Goal: Information Seeking & Learning: Learn about a topic

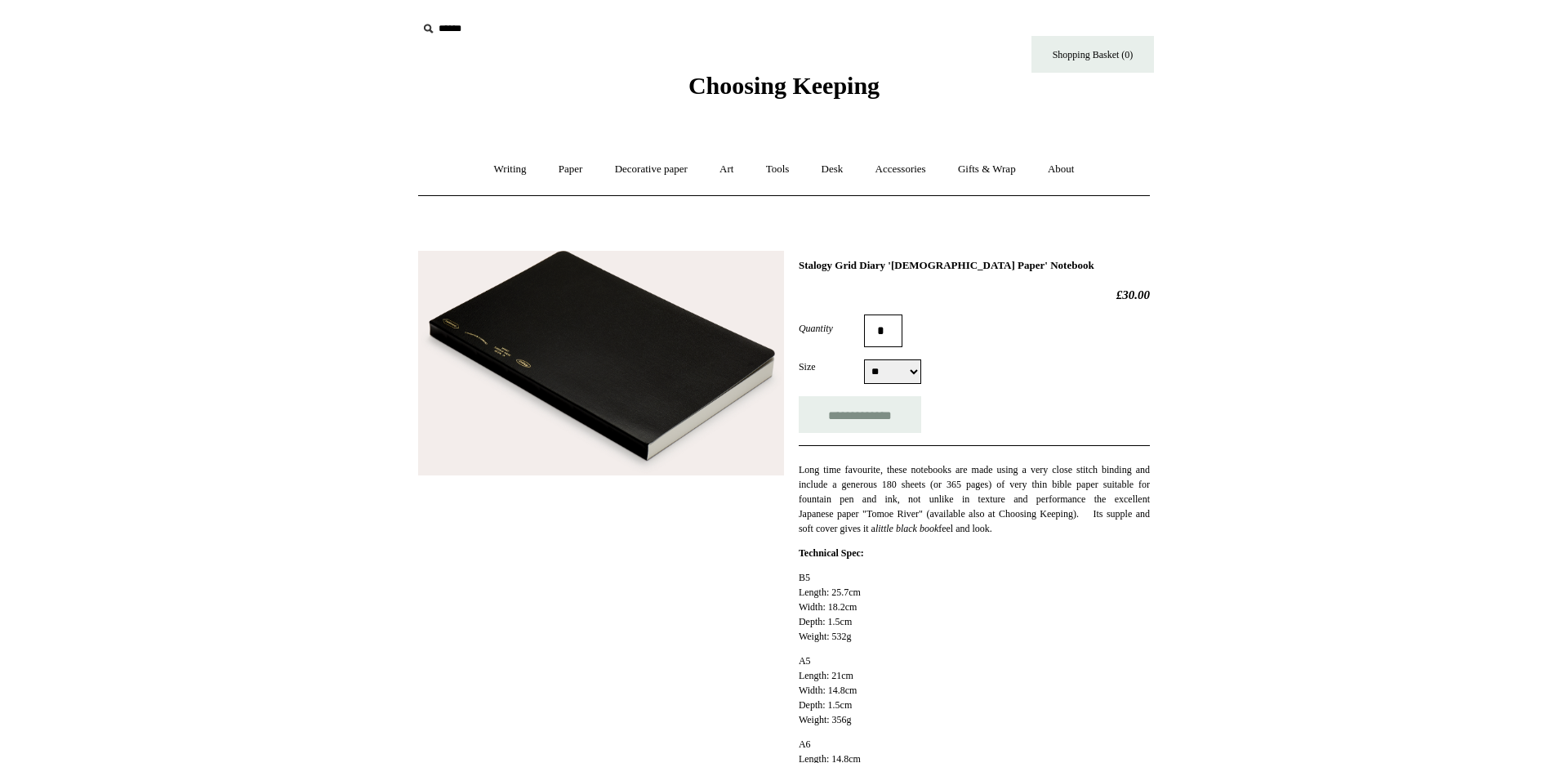
select select "**"
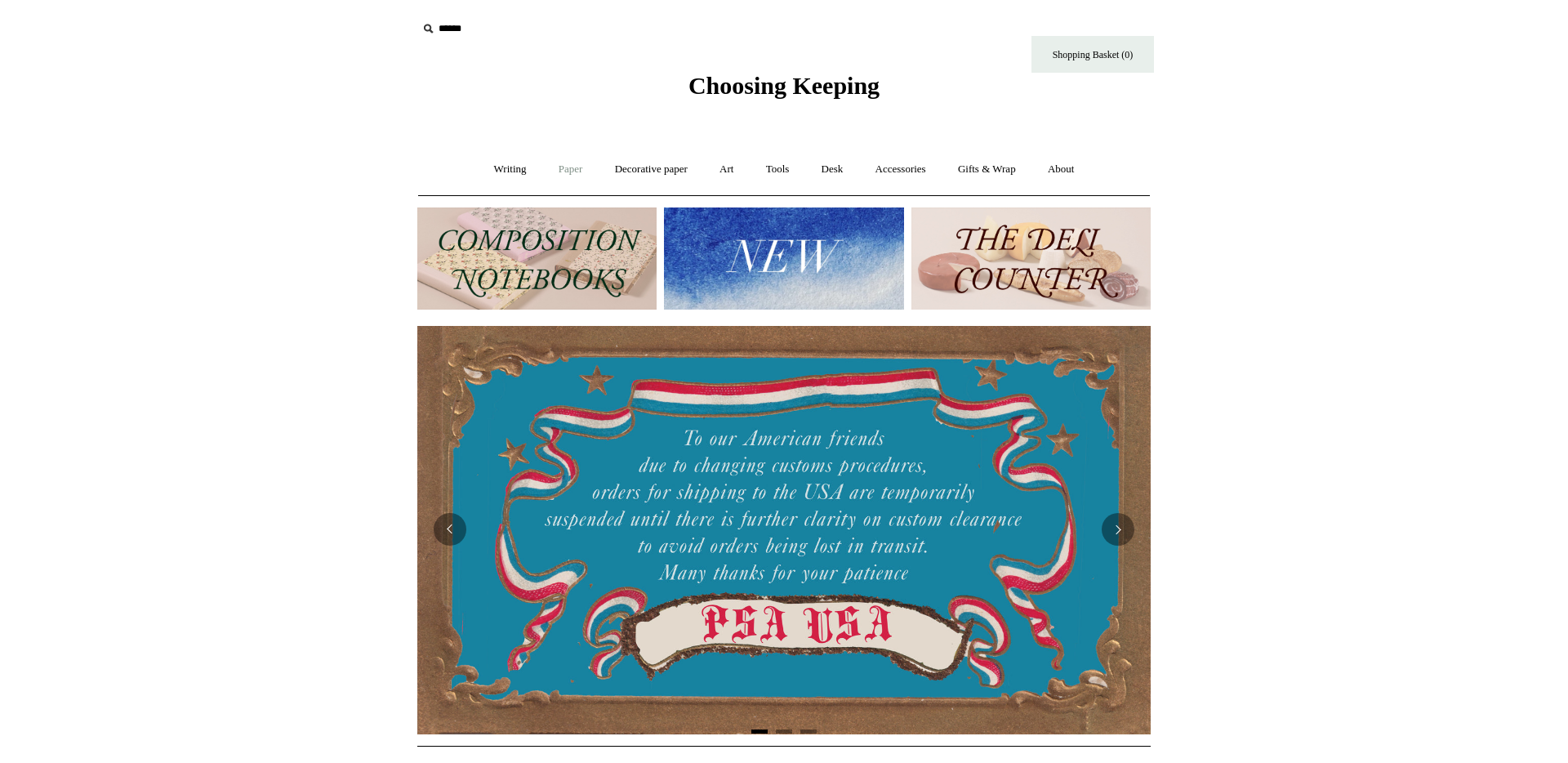
click at [551, 169] on link "Paper +" at bounding box center [571, 170] width 54 height 43
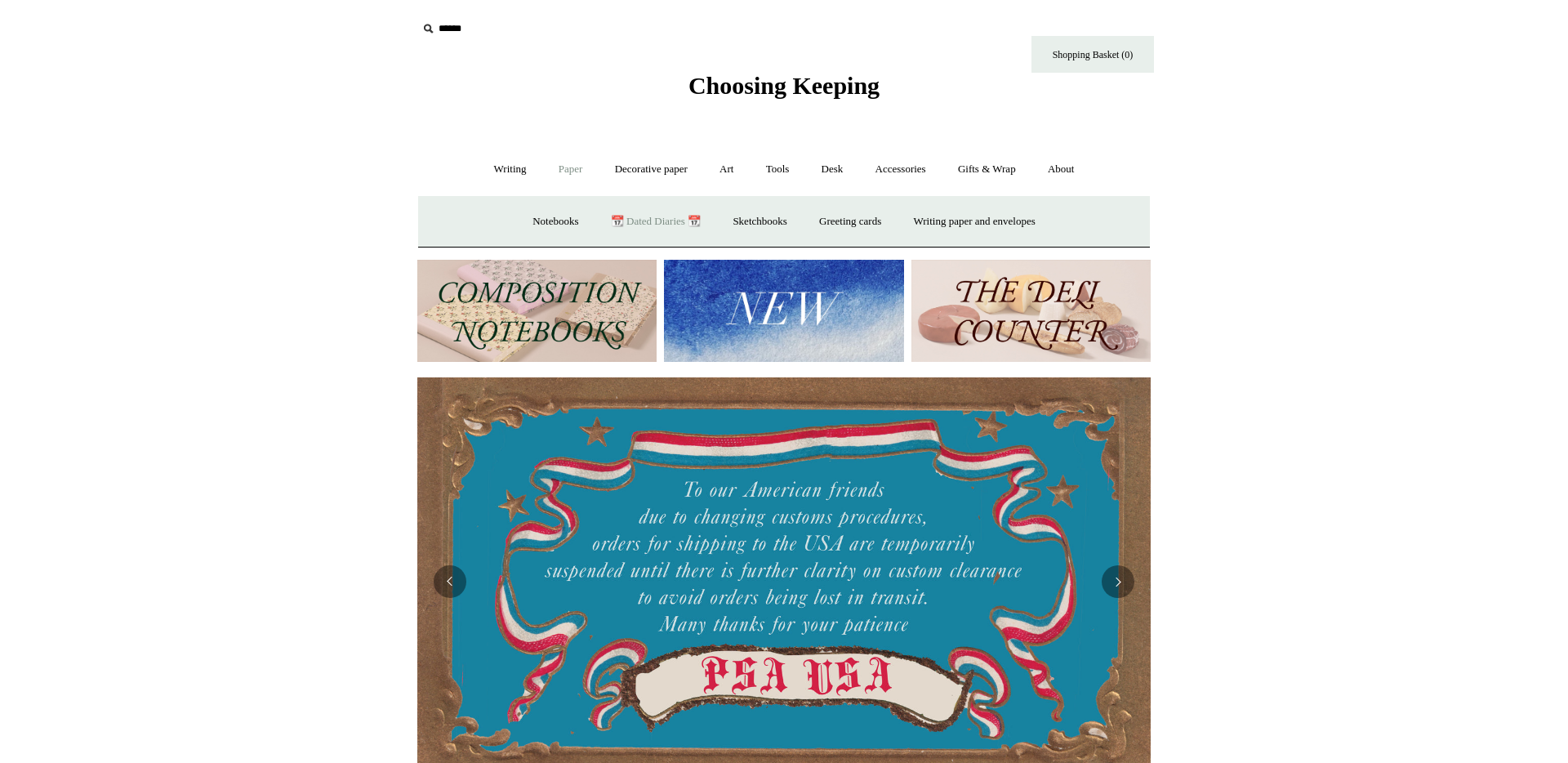
click at [627, 214] on link "📆 Dated Diaries 📆" at bounding box center [656, 222] width 120 height 43
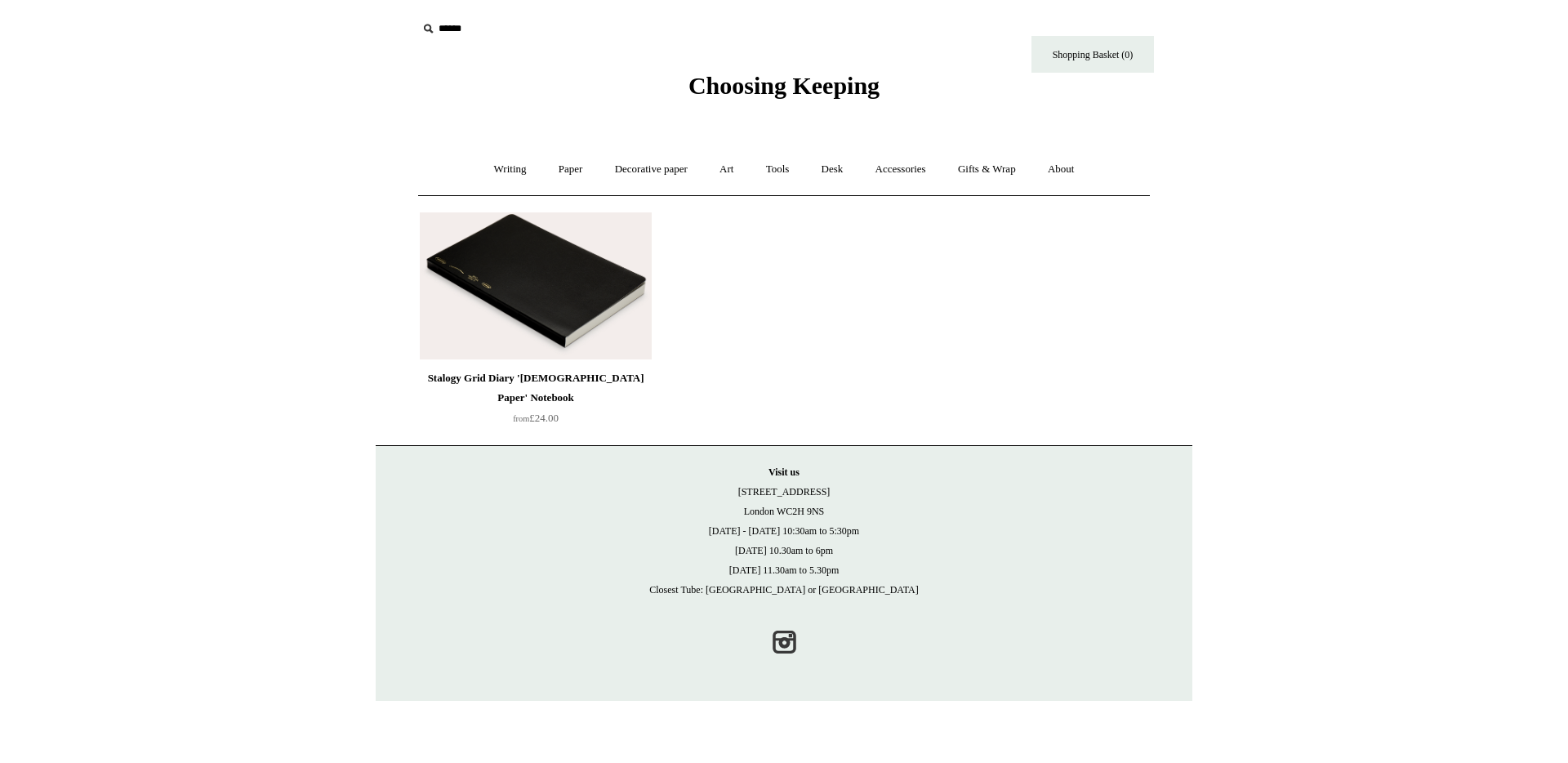
click at [562, 317] on img at bounding box center [535, 285] width 231 height 147
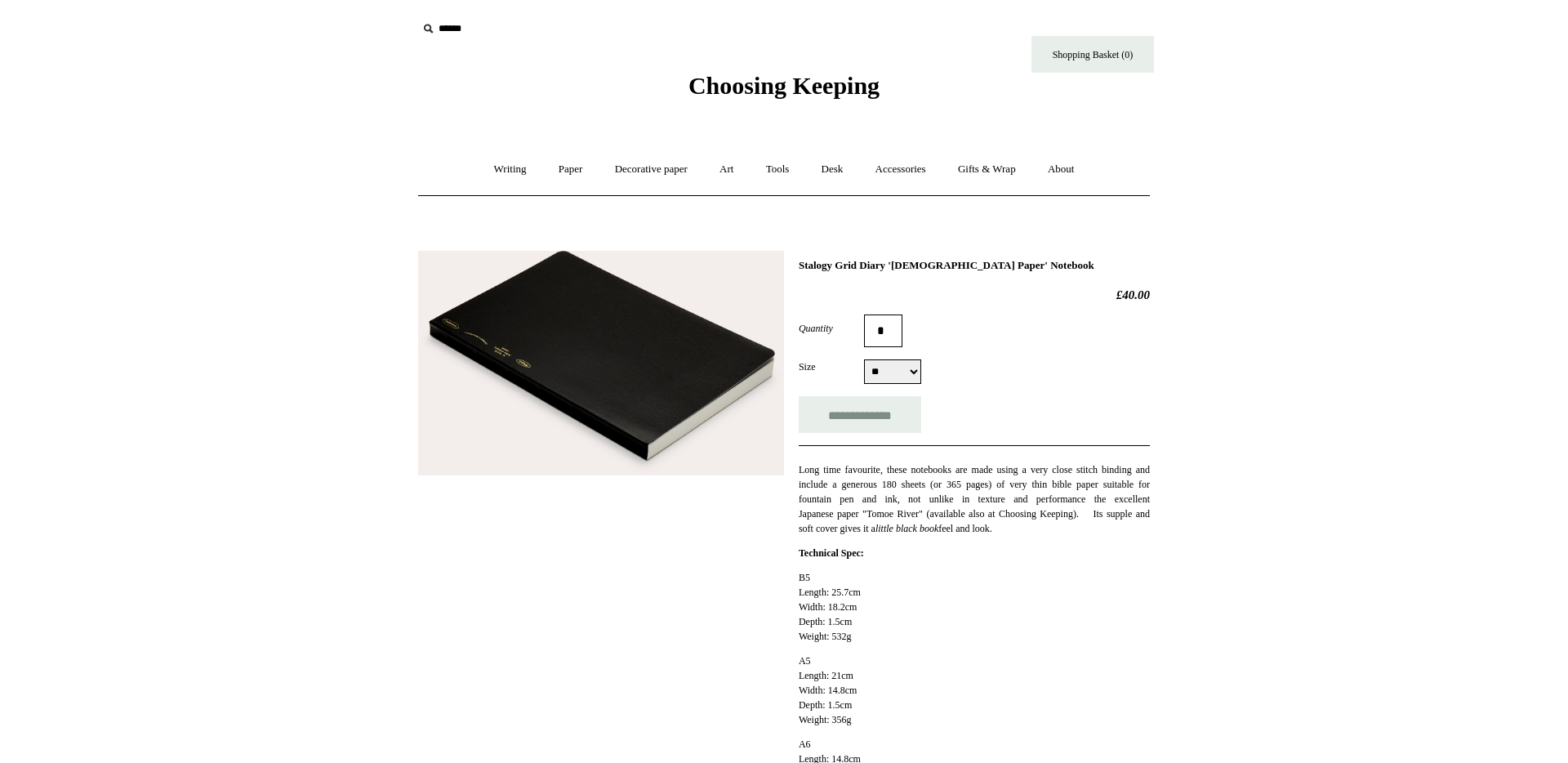
click at [639, 389] on img at bounding box center [600, 364] width 366 height 226
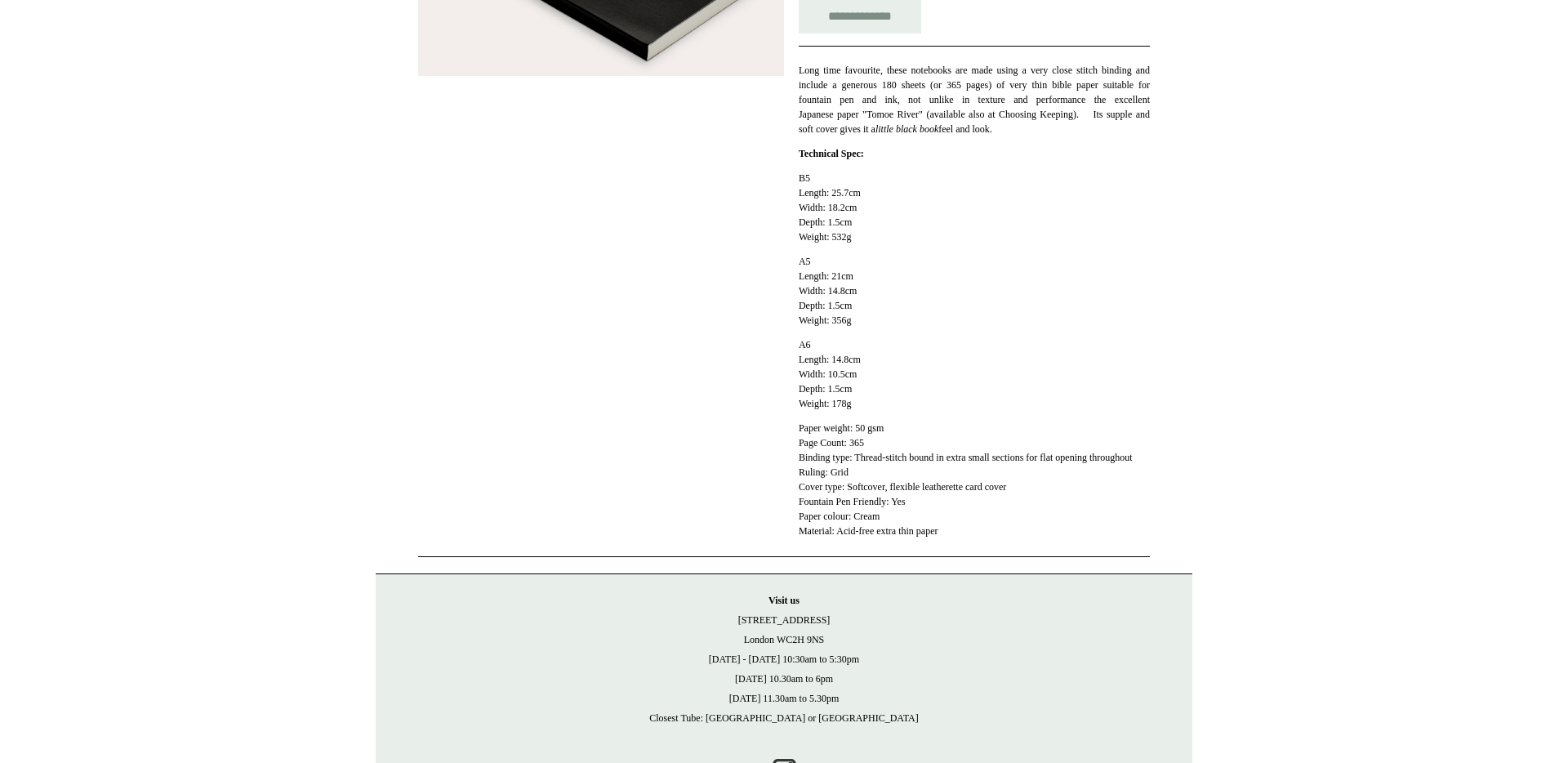
scroll to position [424, 0]
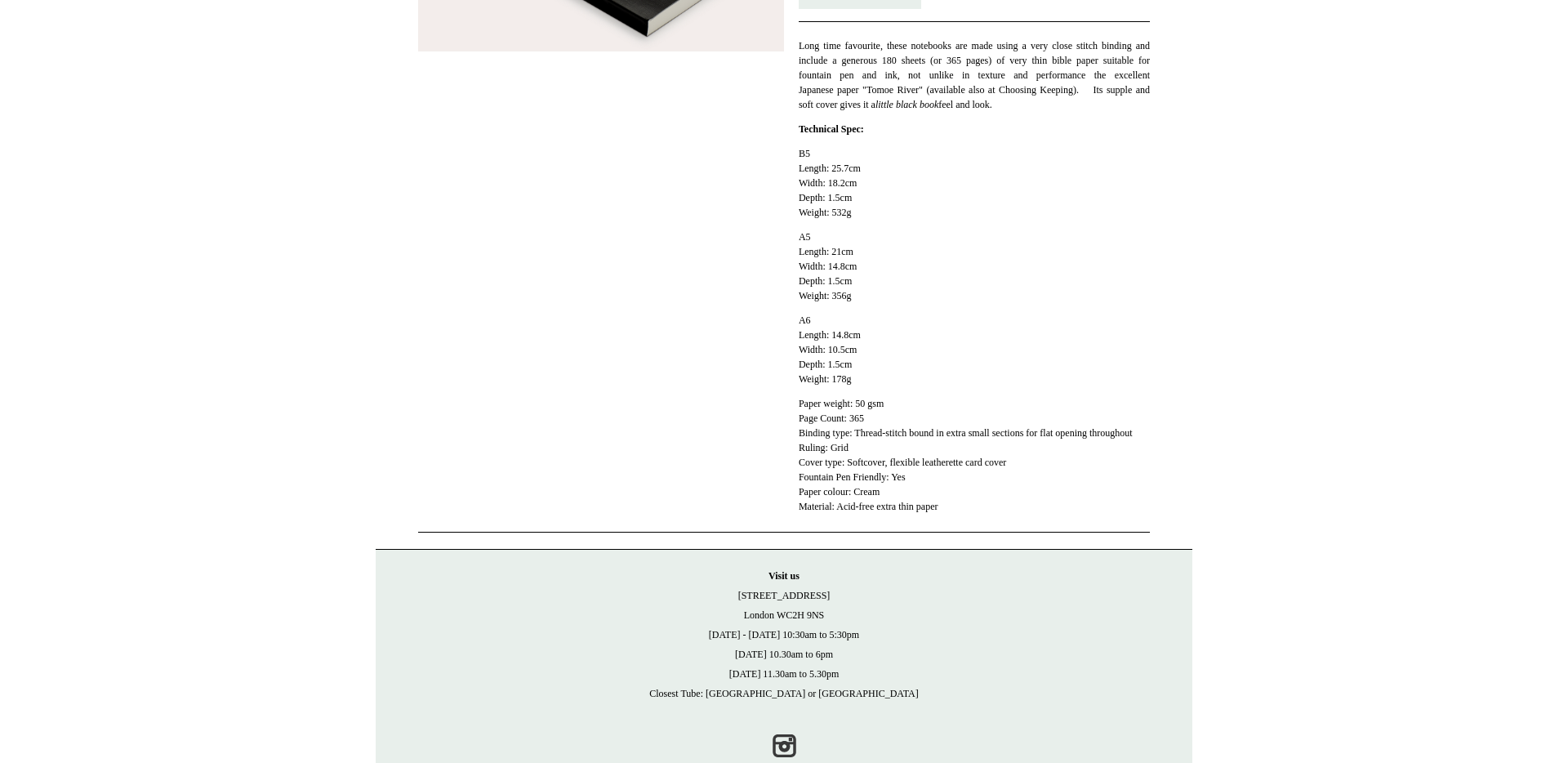
click at [860, 417] on p "Paper weight: 50 gsm Page Count: 365 Binding type: Thread-stitch bound in extra…" at bounding box center [974, 455] width 351 height 118
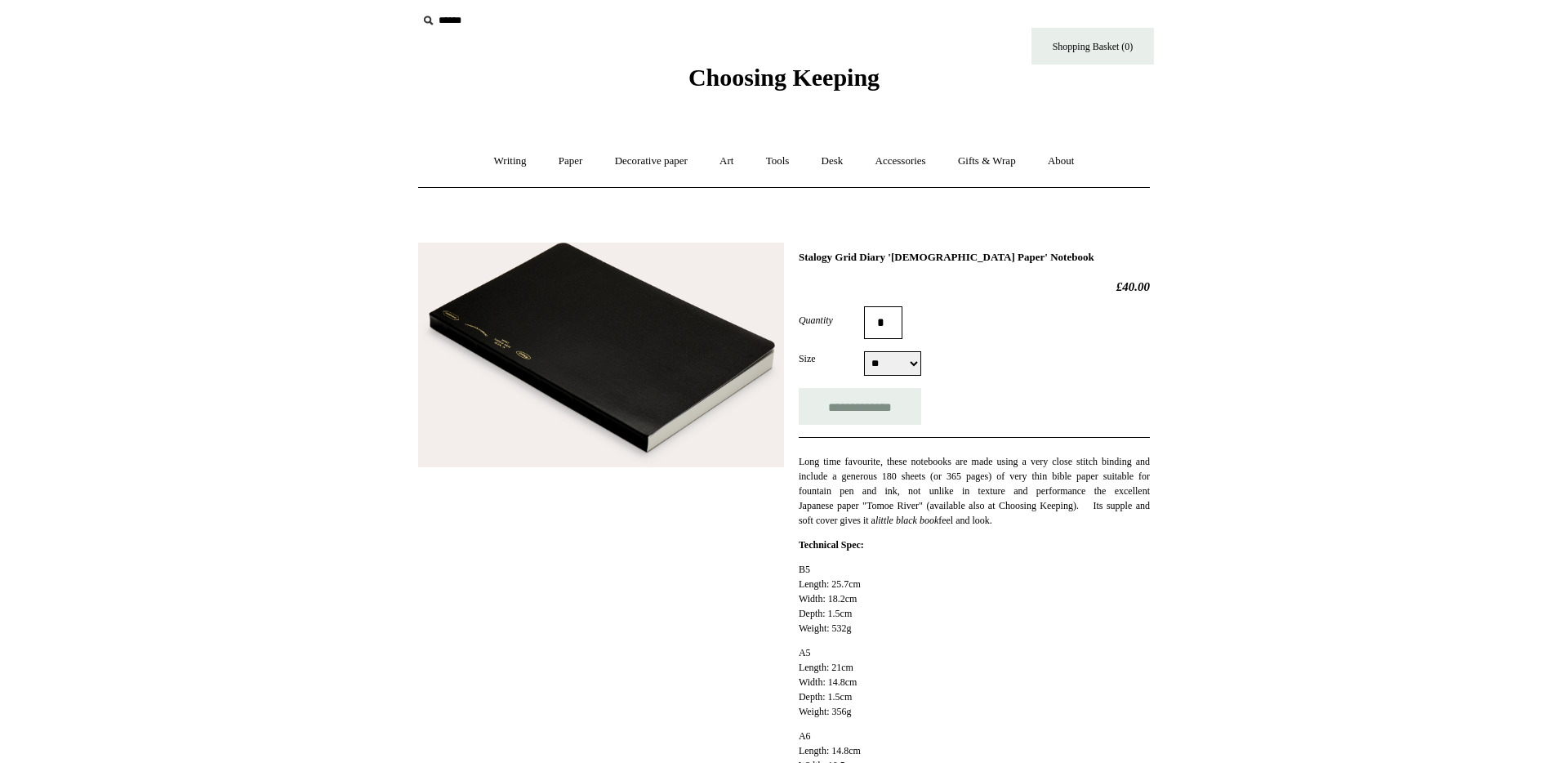
scroll to position [0, 0]
